Goal: Book appointment/travel/reservation

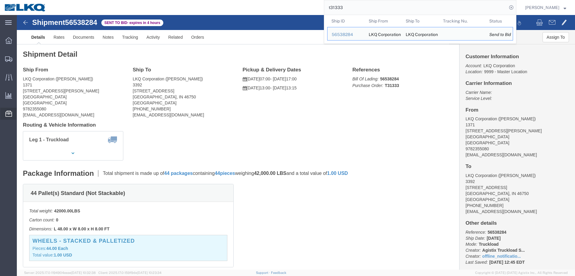
click at [8, 113] on icon at bounding box center [8, 114] width 7 height 6
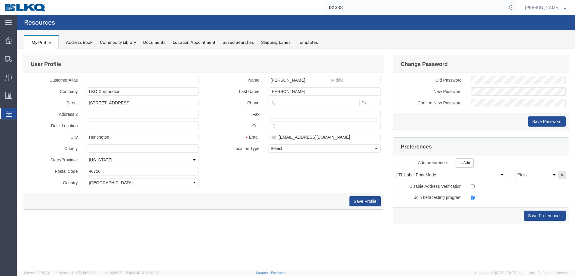
click at [188, 41] on div "Location Appointment" at bounding box center [193, 42] width 43 height 6
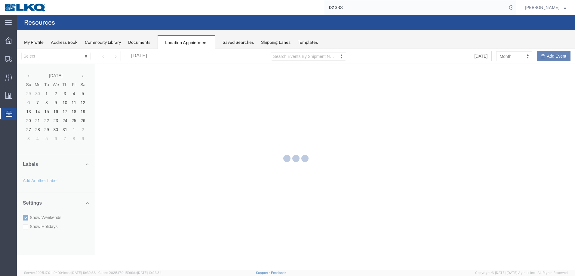
select select "28018"
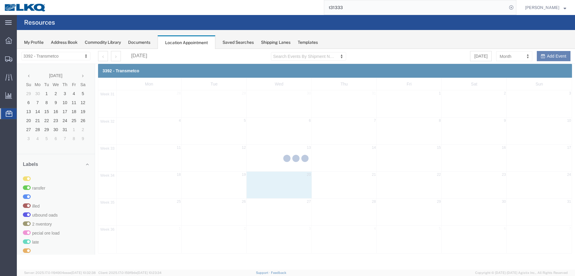
click at [36, 44] on div "My Profile" at bounding box center [34, 42] width 20 height 6
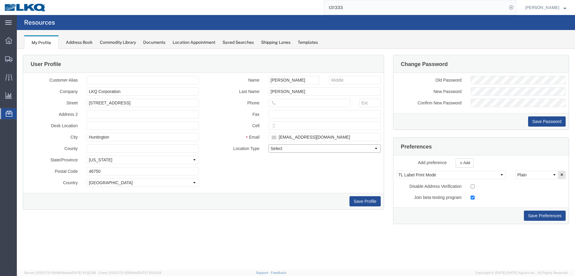
click at [298, 149] on select "Select Business No Loading Dock Business Business w/ Loading Dock Construction …" at bounding box center [324, 149] width 112 height 8
click at [252, 172] on div "Customer Alias Company LKQ Corporation Street 1750 Riverfork Dr Address 2 Desk …" at bounding box center [203, 133] width 363 height 114
click at [119, 45] on div "Commodity Library" at bounding box center [118, 42] width 36 height 6
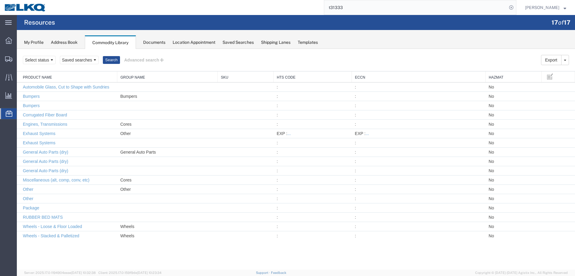
click at [163, 42] on div "Documents" at bounding box center [154, 42] width 22 height 6
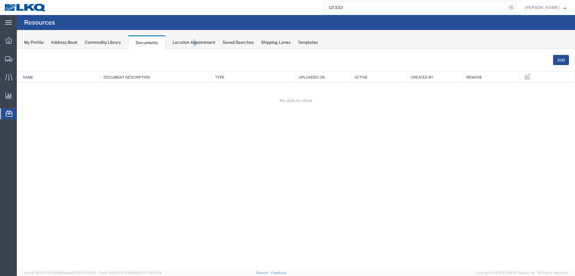
click at [197, 42] on div "Location Appointment" at bounding box center [193, 42] width 43 height 6
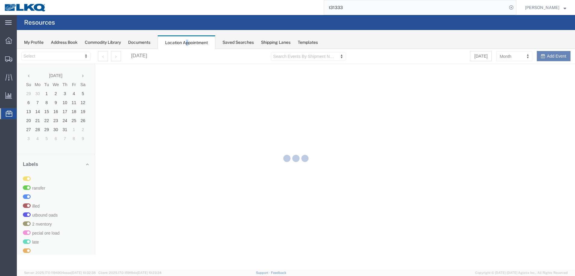
select select "28018"
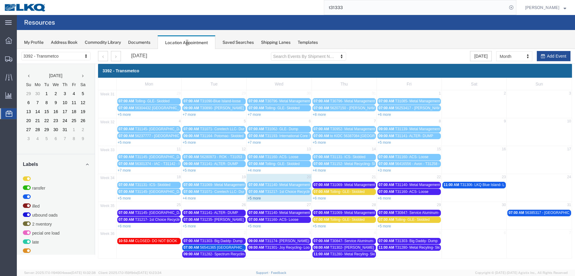
click at [258, 199] on link "+5 more" at bounding box center [253, 199] width 13 height 4
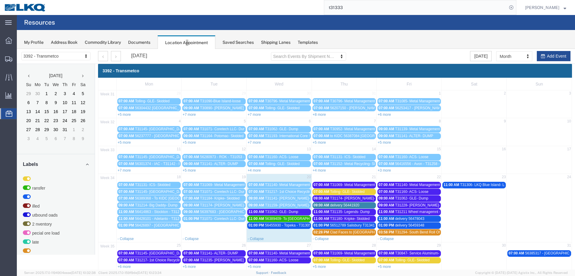
scroll to position [30, 0]
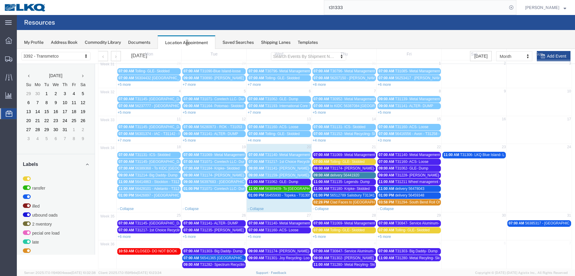
click at [340, 164] on span "Tolling- GLE- Skidded" at bounding box center [347, 162] width 35 height 4
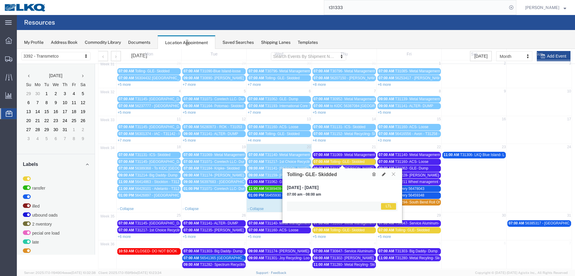
click at [395, 174] on icon at bounding box center [393, 174] width 3 height 4
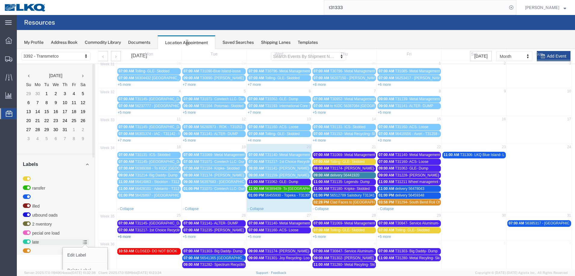
click at [127, 236] on link "+6 more" at bounding box center [123, 237] width 13 height 4
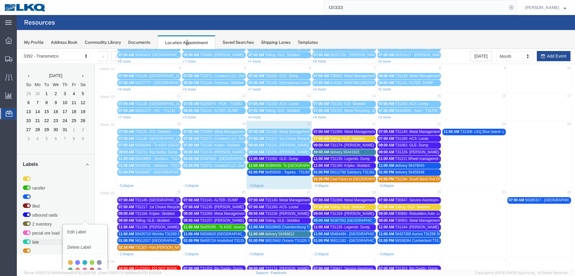
scroll to position [76, 0]
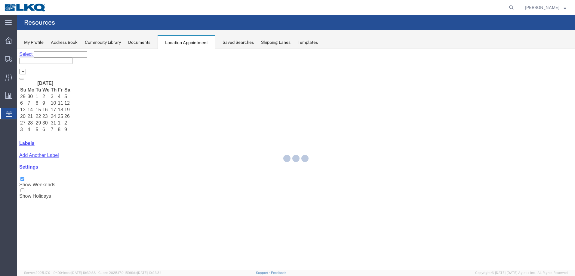
select select "28018"
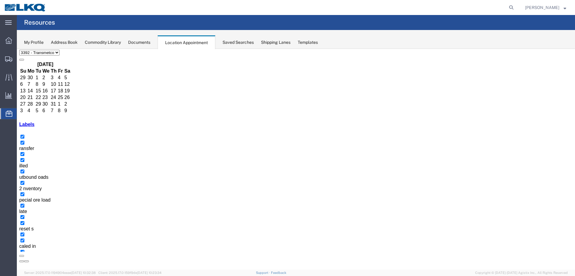
scroll to position [36, 0]
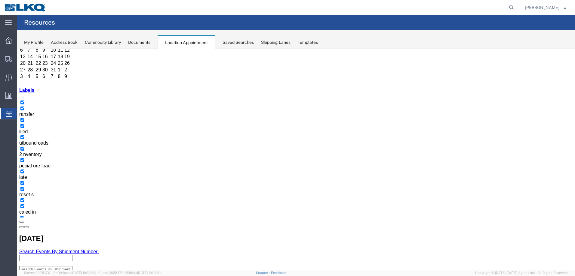
scroll to position [76, 0]
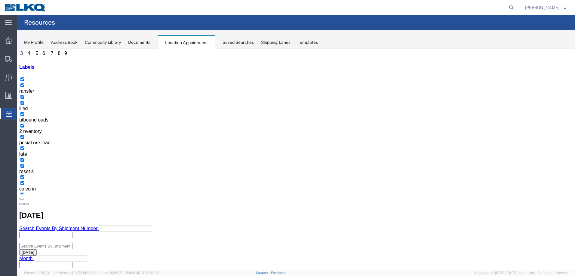
select select "1"
select select
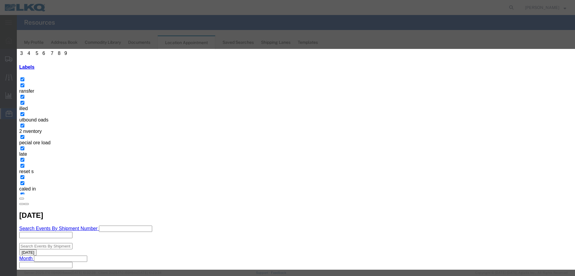
type input "T31361- Saturn Roll off Swap"
type input "3:39 pm"
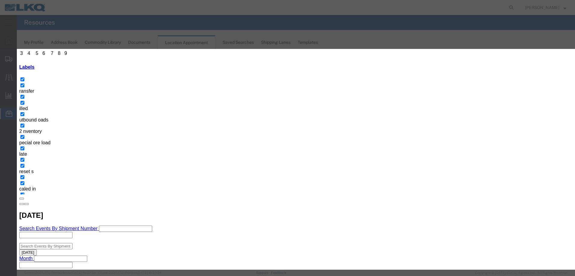
type input "over"
select select "3540"
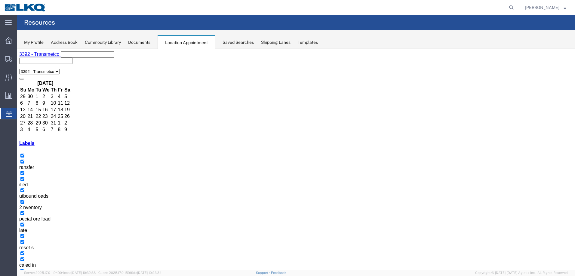
drag, startPoint x: 114, startPoint y: 54, endPoint x: 114, endPoint y: 58, distance: 3.9
click at [29, 276] on button "button" at bounding box center [26, 281] width 5 height 2
select select "1"
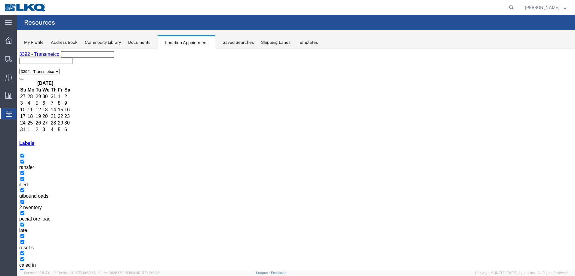
select select
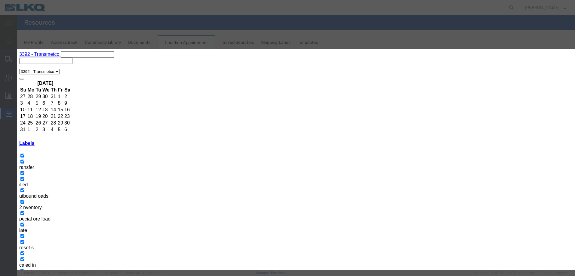
type input "T31339- Metal Management- Skidded"
type input "9:00 a"
type input "th"
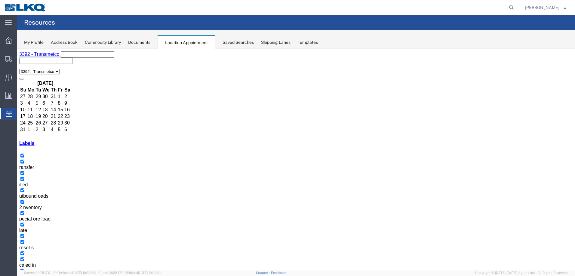
select select "1"
select select
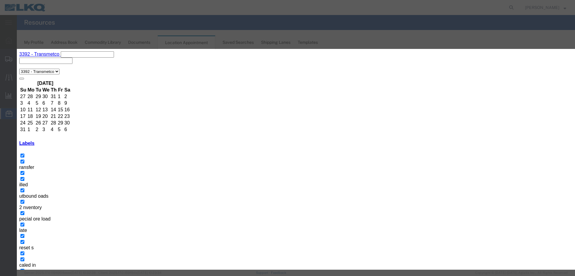
drag, startPoint x: 282, startPoint y: 90, endPoint x: 170, endPoint y: 96, distance: 111.7
type input "t"
select select "23"
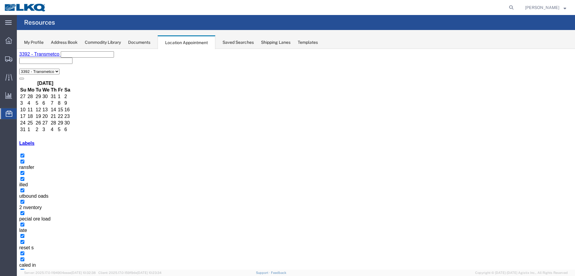
select select "1"
select select
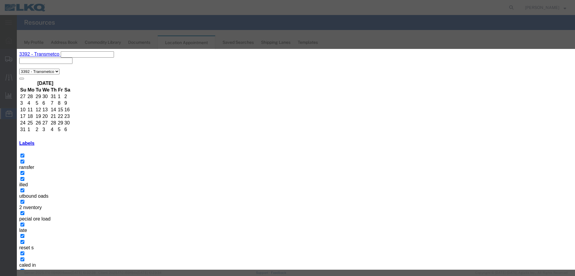
paste input "T31339- Metal Management- Skidded"
type input "T31339- Metal Management- Skidded"
type input "9:00 a"
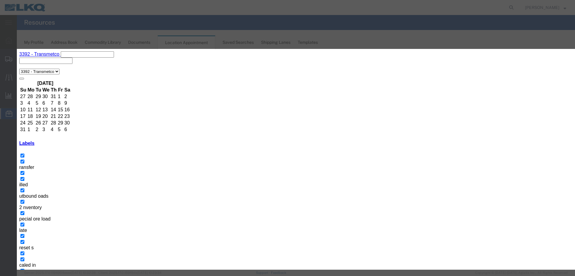
type input "th"
select select "23"
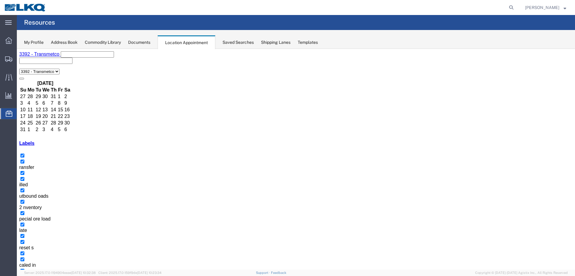
select select "1"
select select
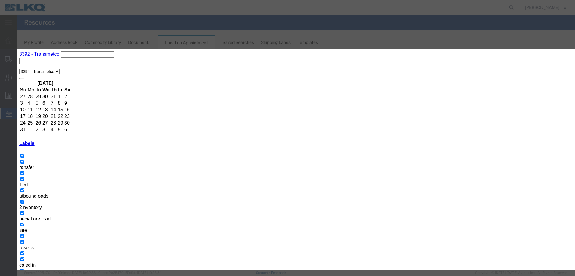
paste input "T31339- Metal Management- Skidded"
type input "T31339- Metal Management- Skidded"
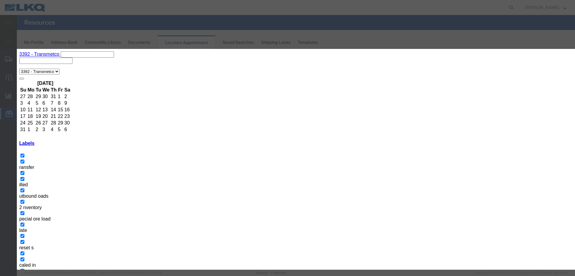
type input "9:00 a"
type input "th"
select select "23"
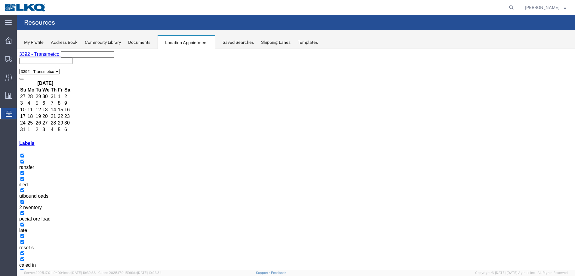
select select "1"
select select
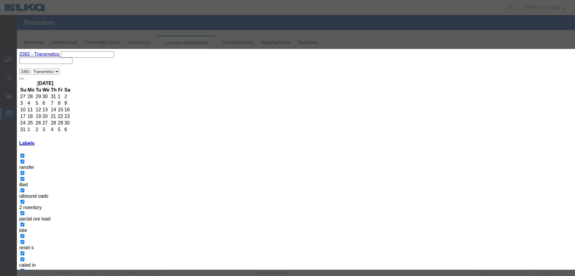
paste input "T31339- Metal Management- Skidded"
type input "T31339- Metal Management- Skidded"
type input "9:00 a"
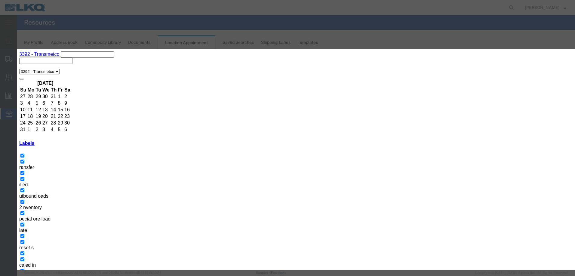
type input "th"
select select "23"
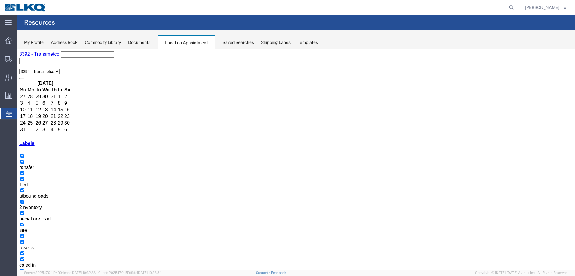
select select "1"
select select
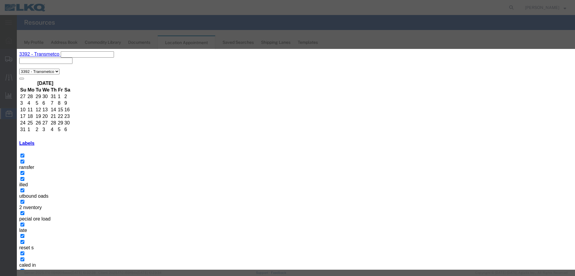
paste input "T31339- Metal Management- Skidded"
type input "T31339- Metal Management- Skidded"
type input "11:00 a"
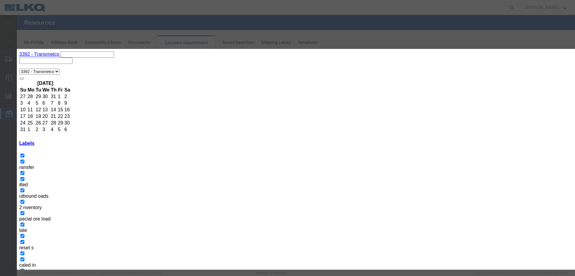
type input "th"
select select "23"
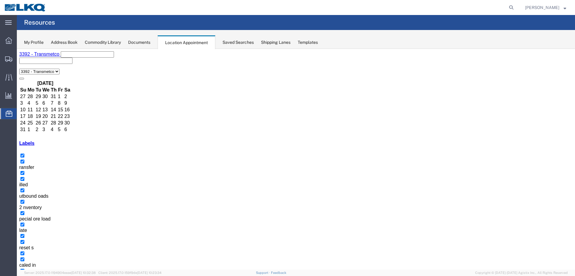
click at [24, 276] on button "button" at bounding box center [21, 281] width 5 height 2
click at [515, 7] on icon at bounding box center [511, 7] width 8 height 8
click at [458, 7] on input "search" at bounding box center [415, 7] width 183 height 14
click at [456, 6] on input "search" at bounding box center [415, 7] width 183 height 14
paste input "56389409"
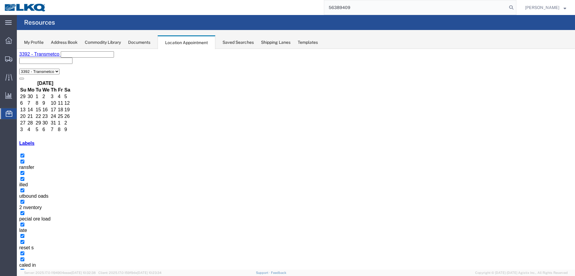
type input "56389409"
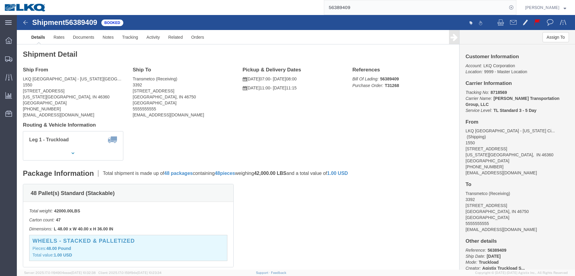
click at [40, 7] on img at bounding box center [25, 7] width 42 height 9
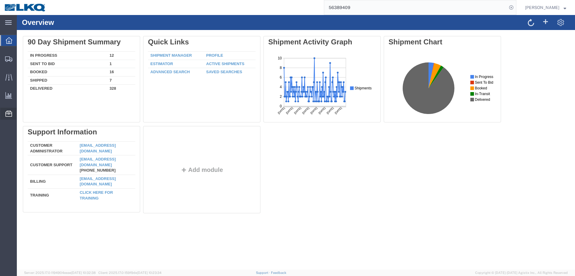
click at [8, 116] on icon at bounding box center [8, 114] width 7 height 6
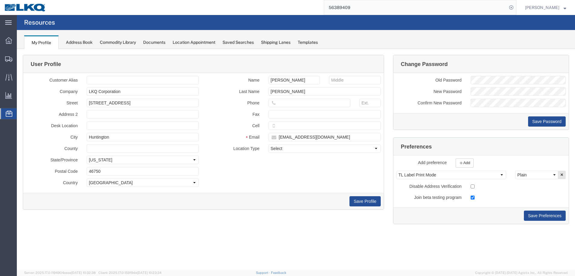
click at [202, 41] on div "Location Appointment" at bounding box center [193, 42] width 43 height 6
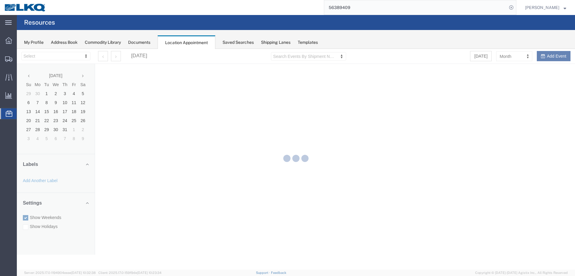
select select "28018"
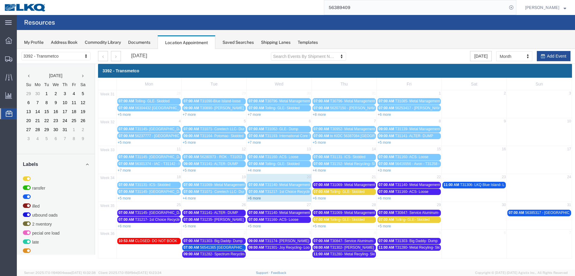
click at [255, 198] on link "+6 more" at bounding box center [253, 199] width 13 height 4
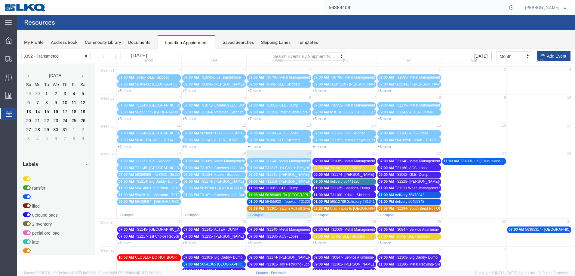
scroll to position [36, 0]
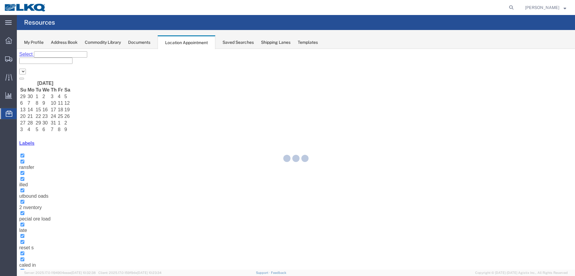
select select "28018"
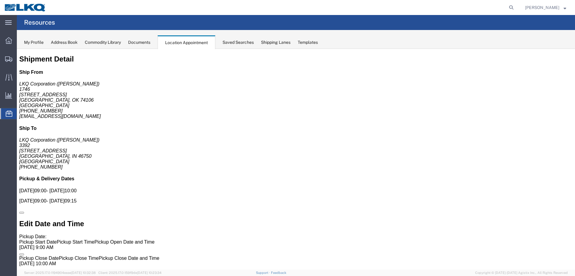
click at [194, 41] on div "Location Appointment" at bounding box center [186, 42] width 58 height 14
click at [173, 43] on div "Location Appointment" at bounding box center [186, 42] width 58 height 14
click at [33, 41] on div "My Profile" at bounding box center [34, 42] width 20 height 6
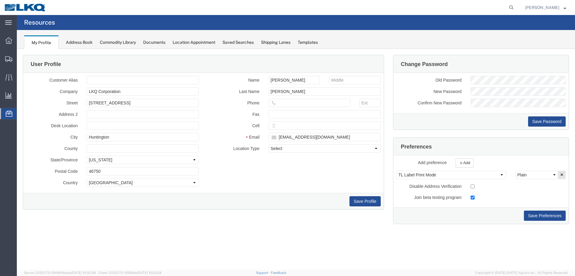
click at [182, 41] on div "Location Appointment" at bounding box center [193, 42] width 43 height 6
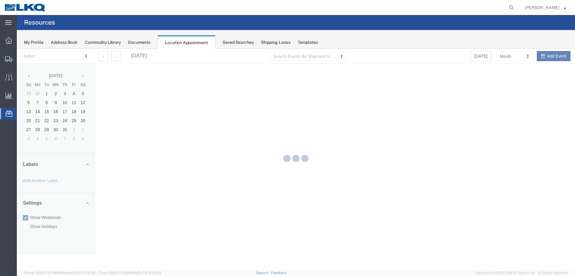
select select "28018"
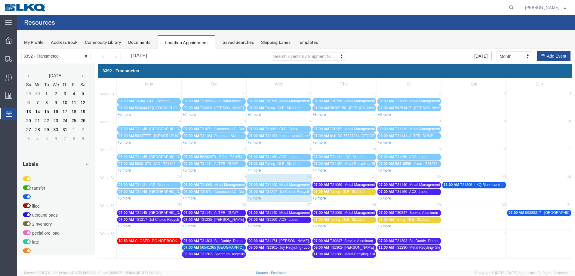
click at [322, 200] on link "+6 more" at bounding box center [319, 199] width 13 height 4
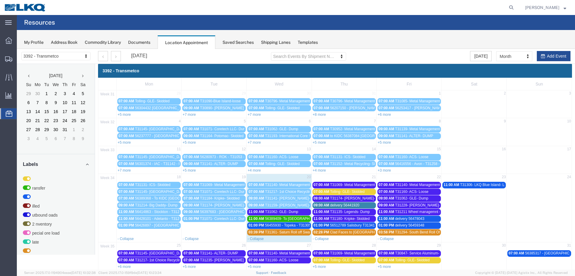
click at [344, 204] on span "delivery 56441920" at bounding box center [344, 205] width 29 height 4
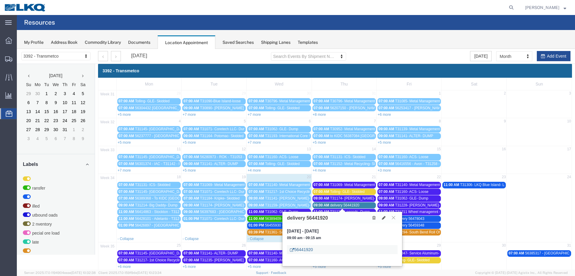
click at [308, 250] on link "56441920" at bounding box center [301, 250] width 23 height 6
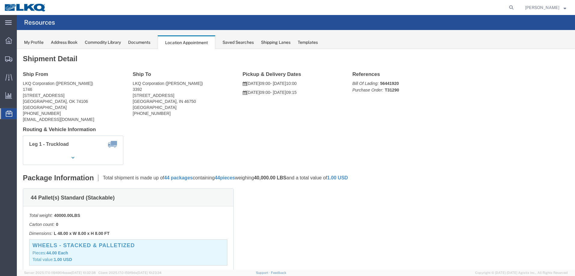
click at [200, 41] on div "Location Appointment" at bounding box center [186, 42] width 58 height 14
click at [37, 46] on div "My Profile Address Book Commodity Library Documents Location Appointment Saved …" at bounding box center [296, 39] width 558 height 19
click at [35, 41] on div "My Profile" at bounding box center [34, 42] width 20 height 6
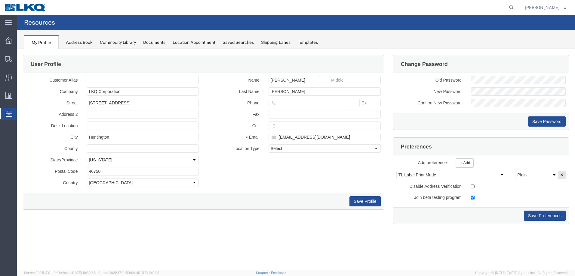
click at [199, 42] on div "Location Appointment" at bounding box center [193, 42] width 43 height 6
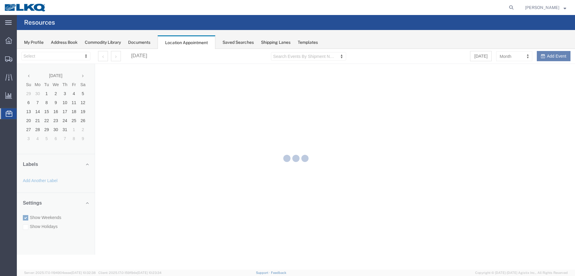
select select "28018"
